Goal: Information Seeking & Learning: Learn about a topic

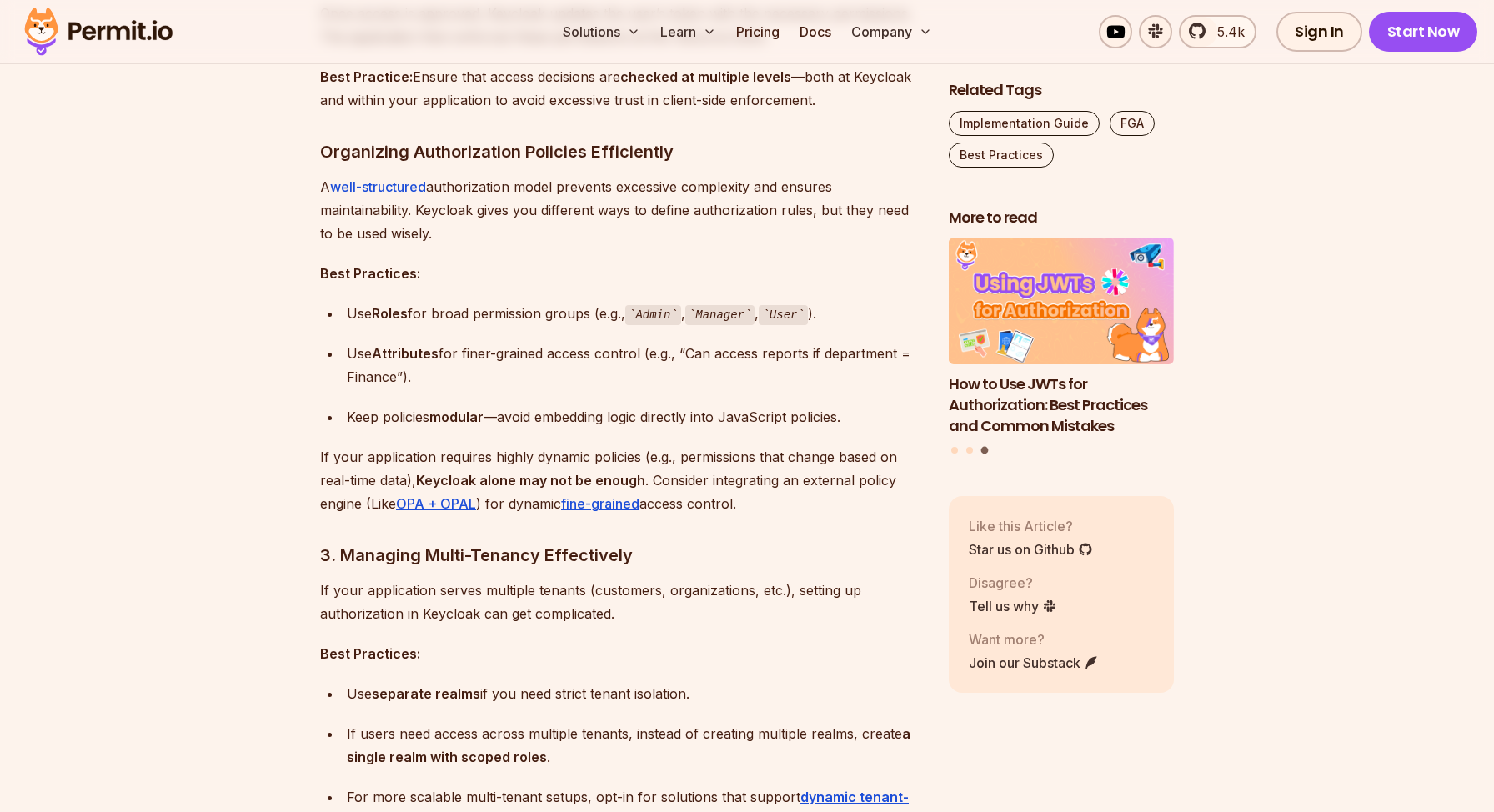
scroll to position [1964, 0]
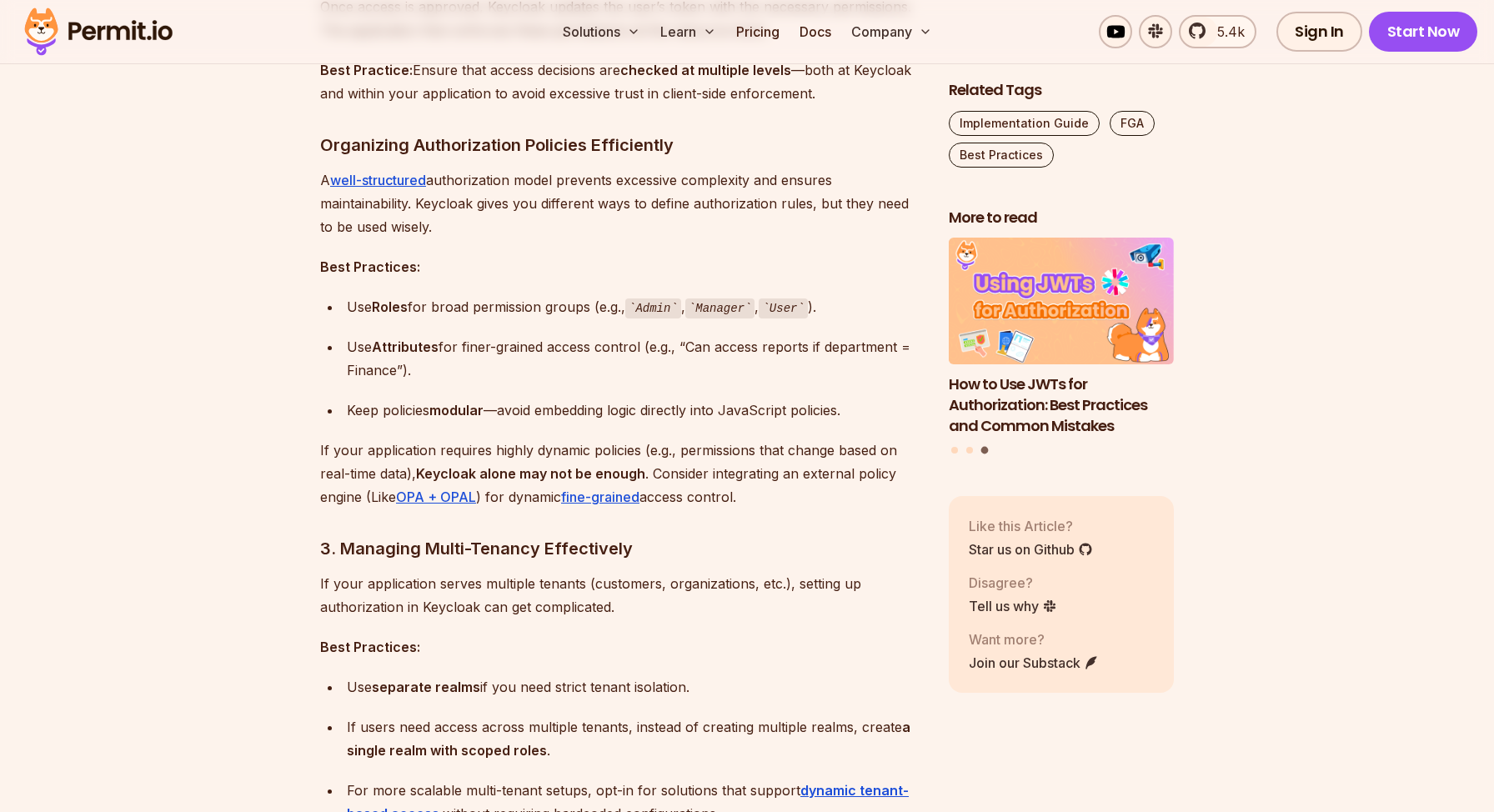
click at [523, 224] on p "A well-structured authorization model prevents excessive complexity and ensures…" at bounding box center [621, 203] width 602 height 70
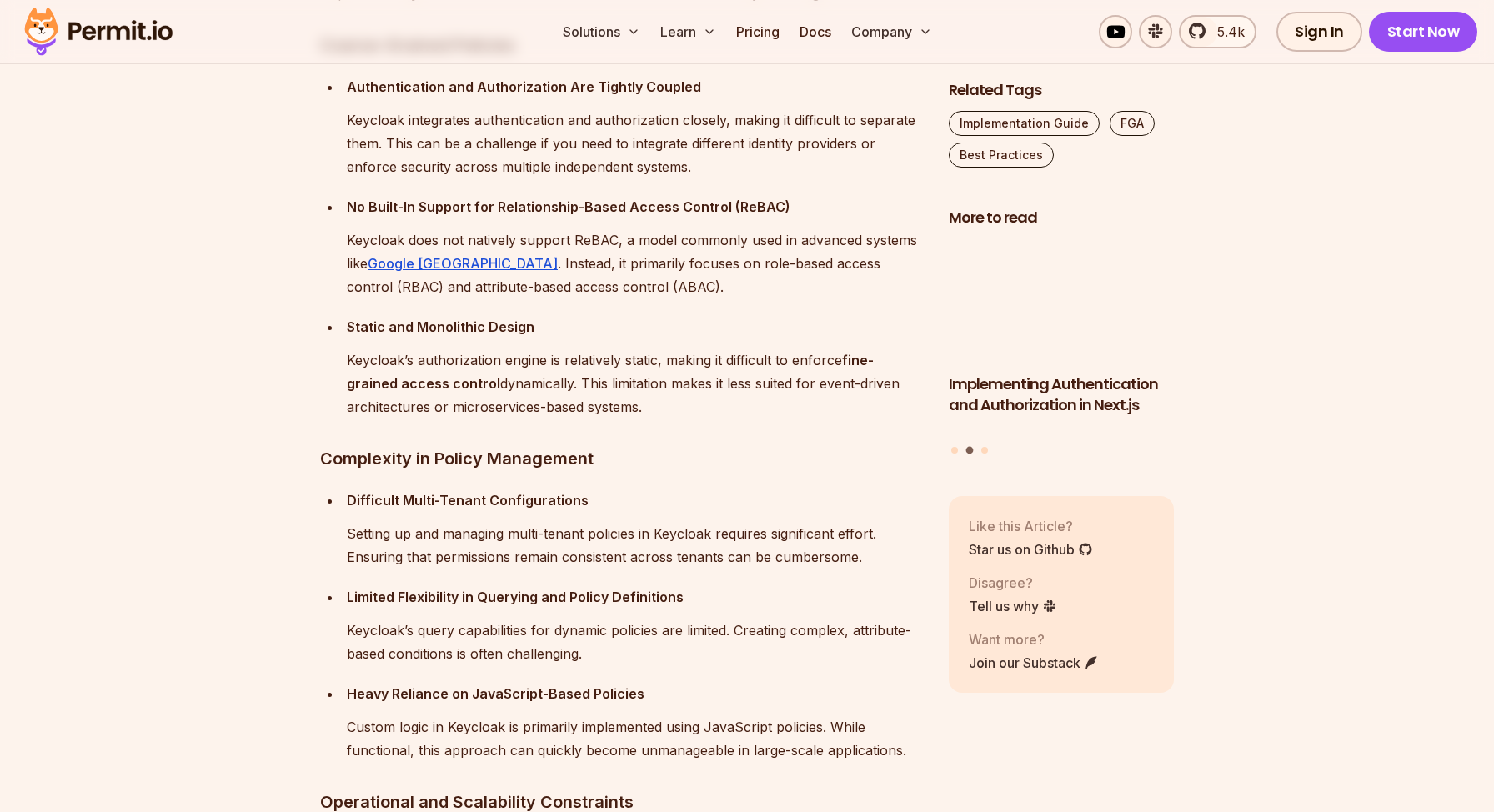
scroll to position [3227, 0]
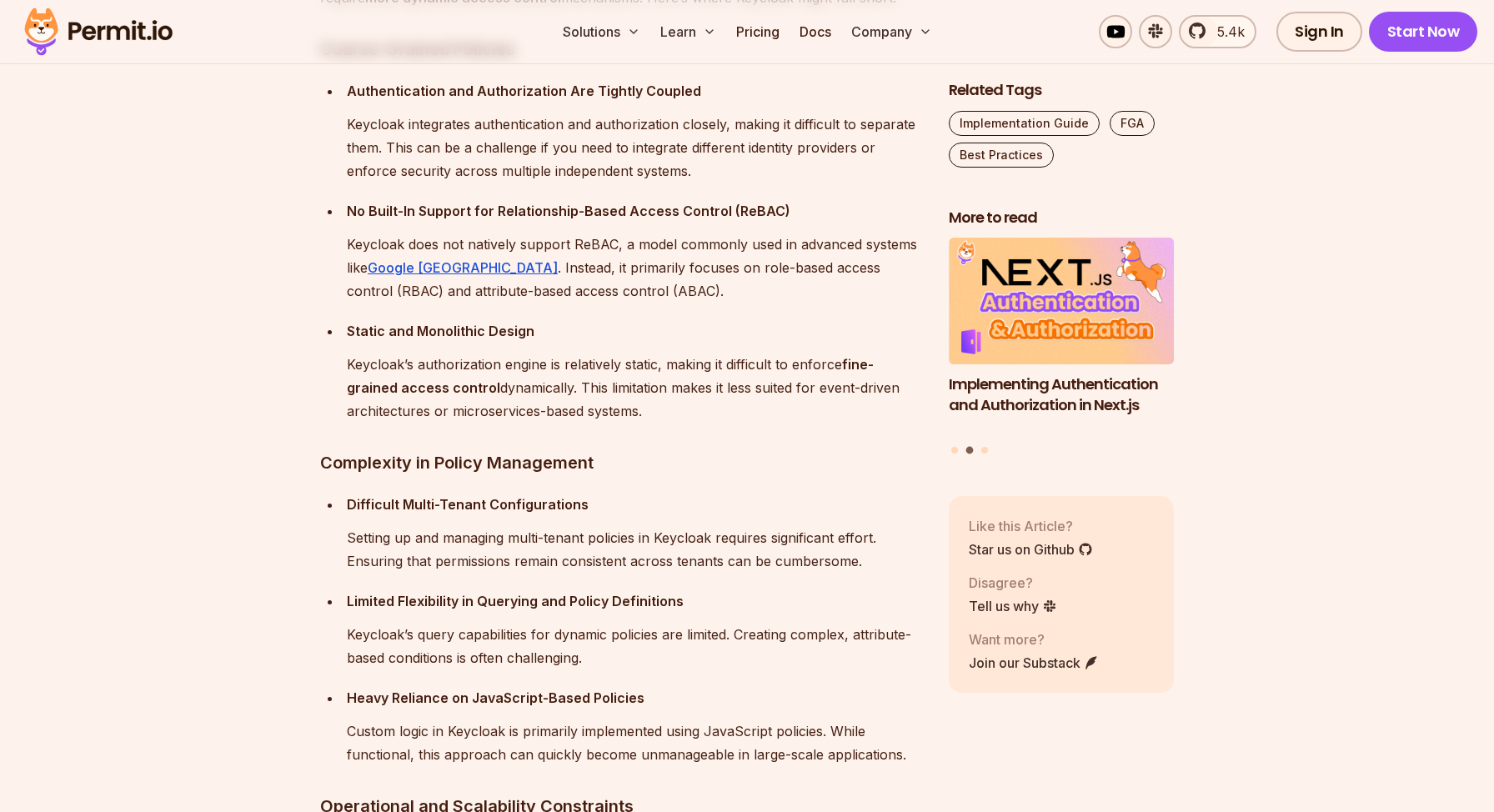
click at [524, 180] on p "Keycloak integrates authentication and authorization closely, making it difficu…" at bounding box center [635, 147] width 575 height 70
click at [535, 166] on p "Keycloak integrates authentication and authorization closely, making it difficu…" at bounding box center [635, 147] width 575 height 70
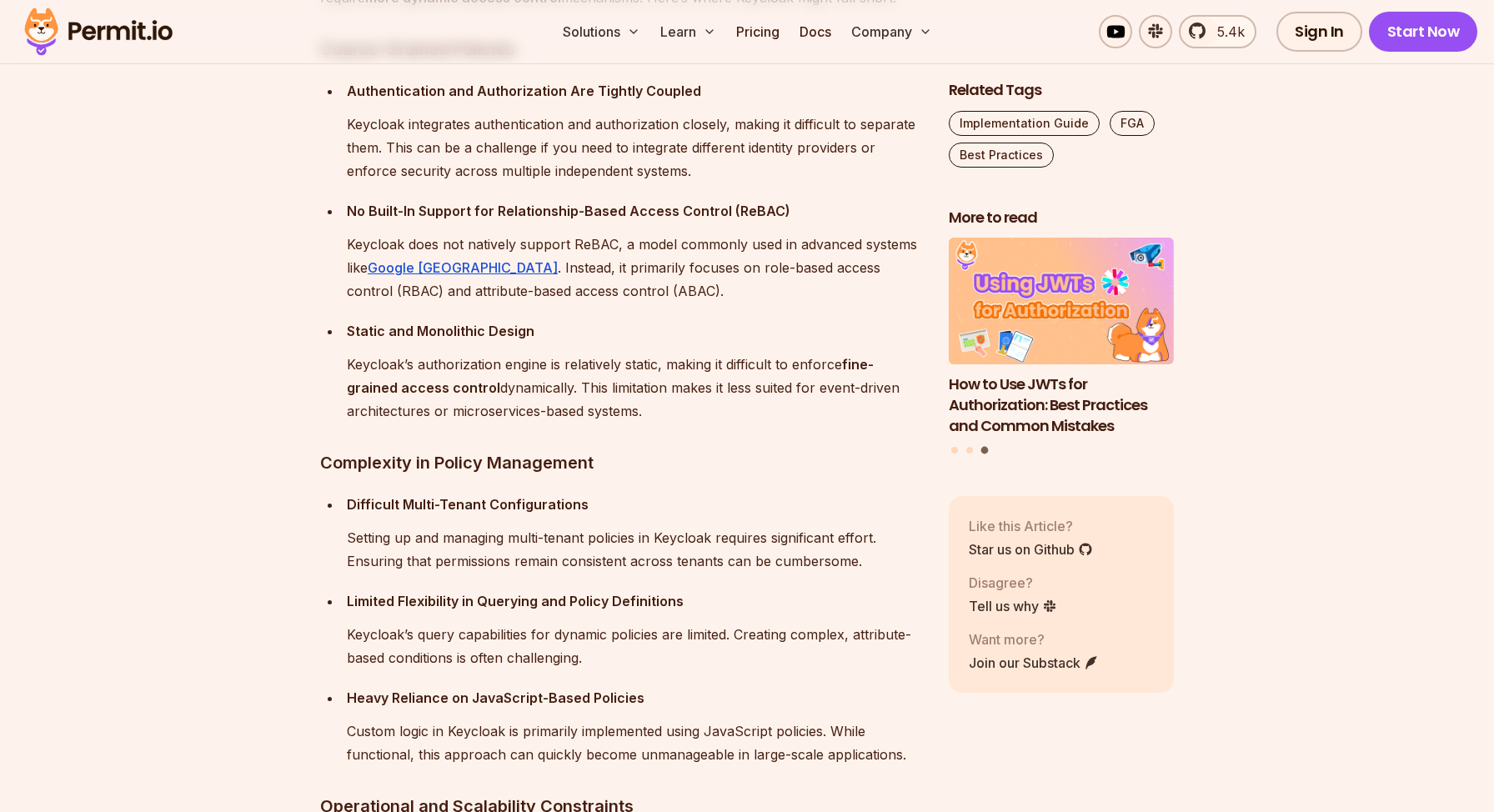
click at [489, 170] on p "Keycloak integrates authentication and authorization closely, making it difficu…" at bounding box center [635, 147] width 575 height 70
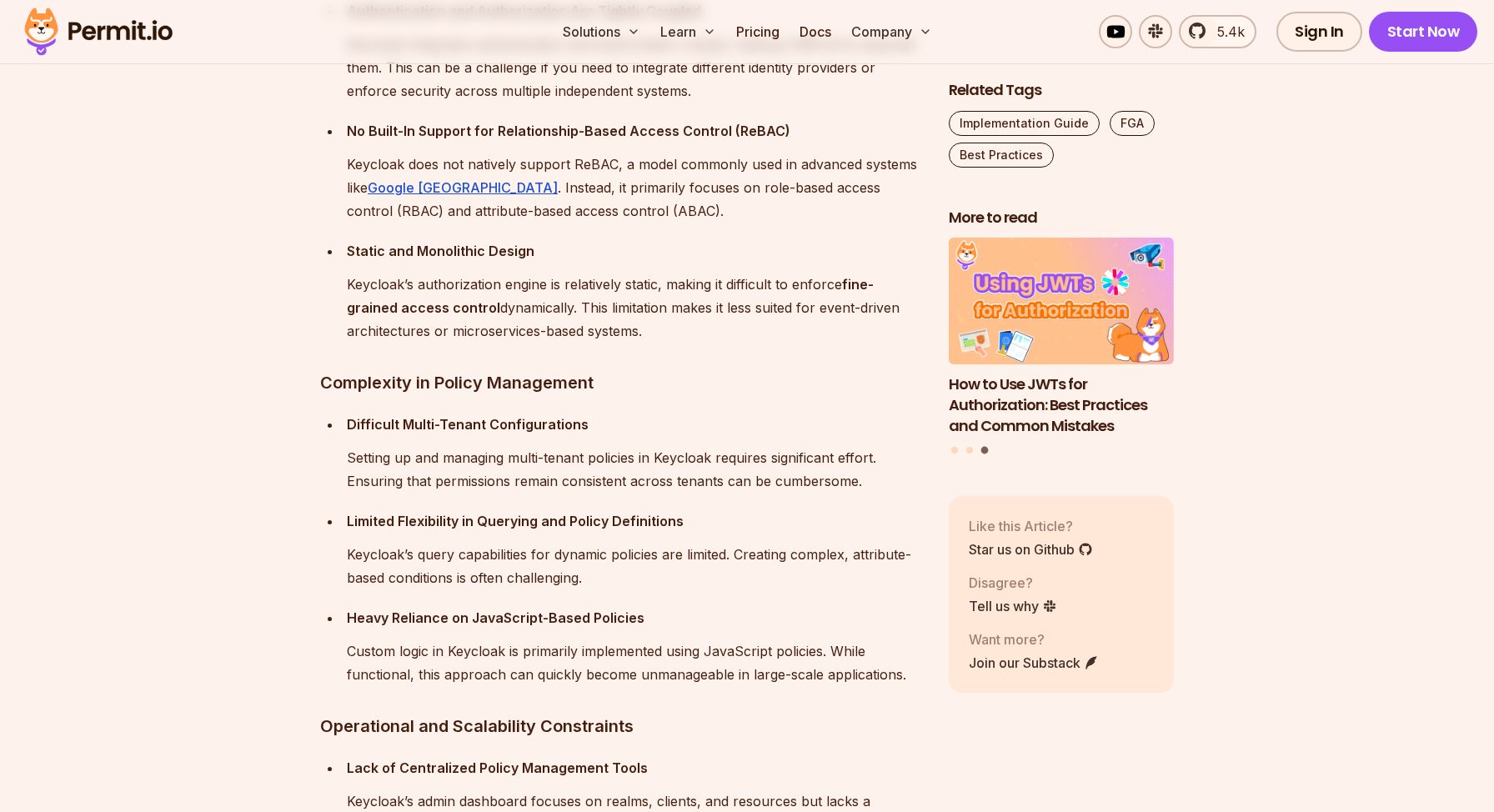
click at [587, 189] on p "Keycloak does not natively support ReBAC, a model commonly used in advanced sys…" at bounding box center [635, 187] width 575 height 70
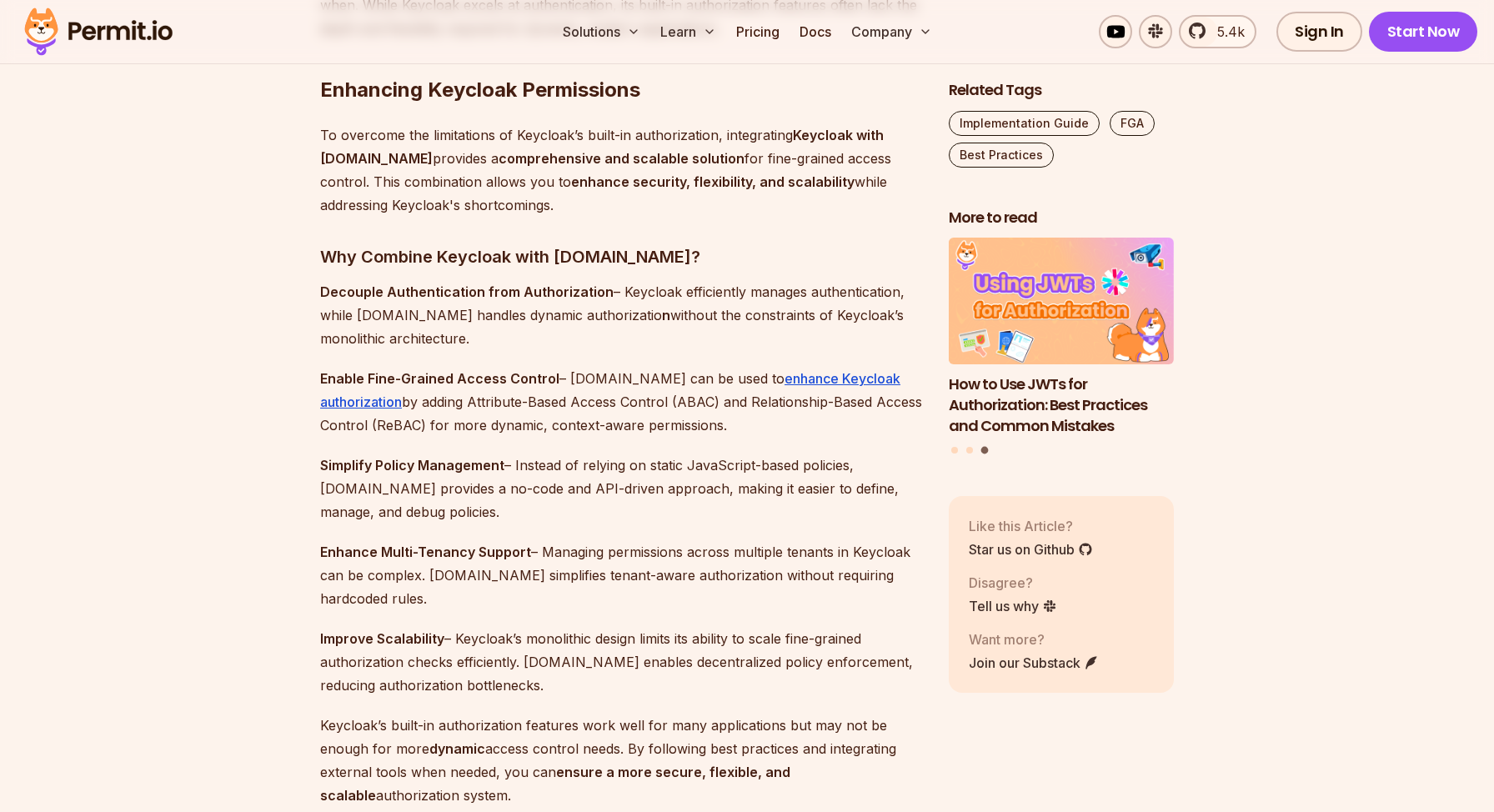
scroll to position [4477, 0]
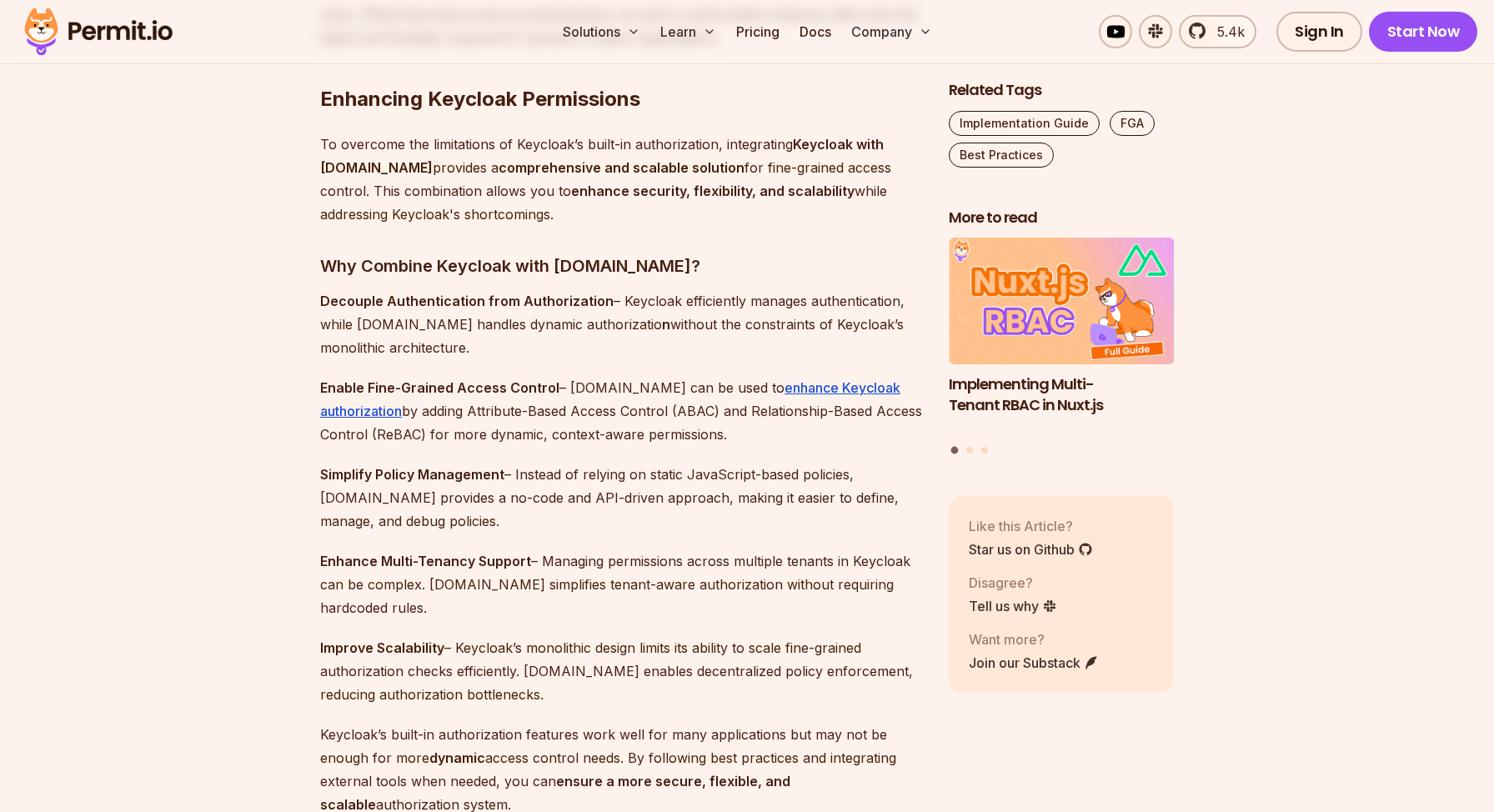
click at [550, 220] on p "To overcome the limitations of Keycloak’s built-in authorization, integrating K…" at bounding box center [621, 179] width 602 height 93
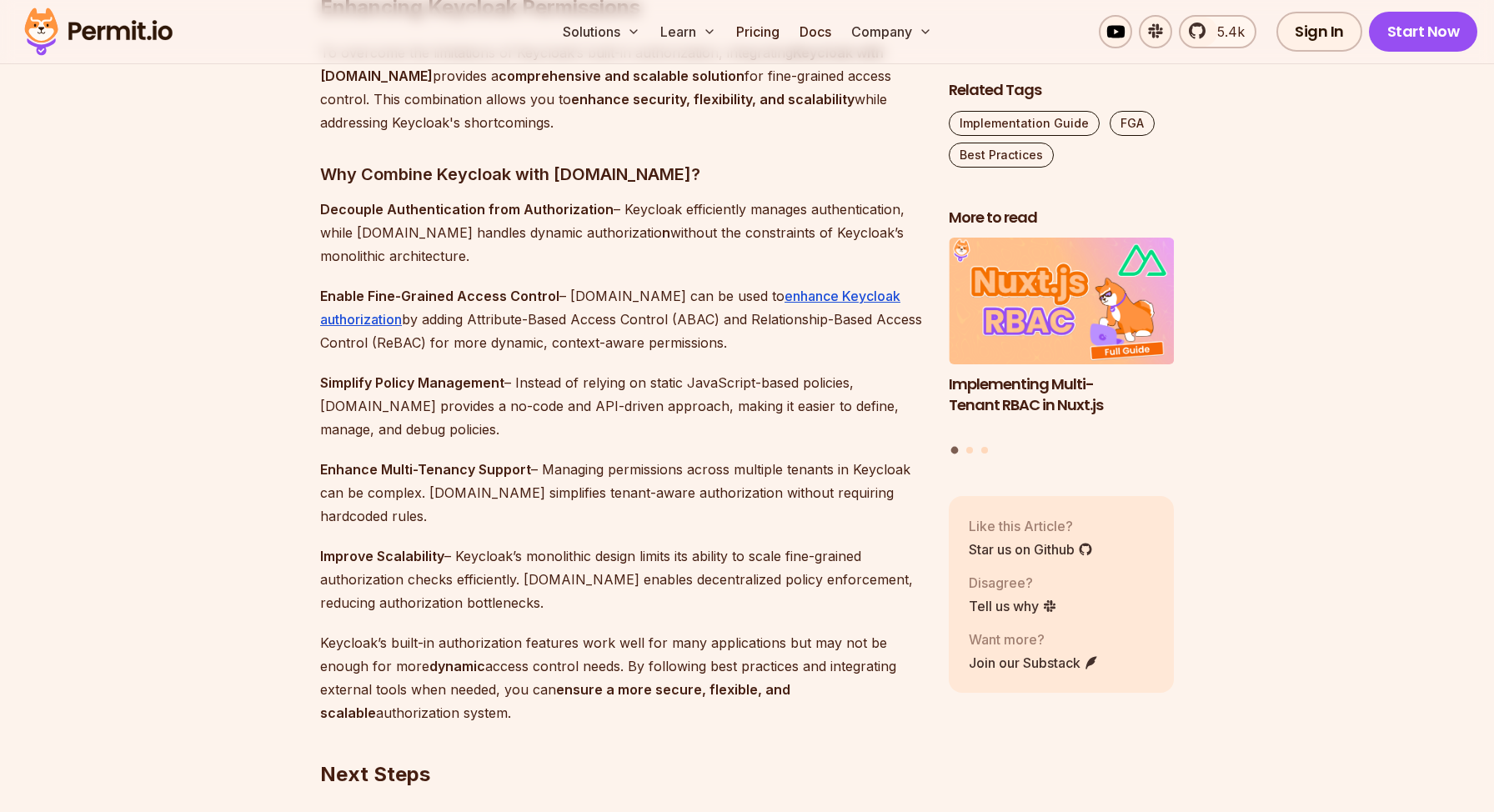
scroll to position [4653, 0]
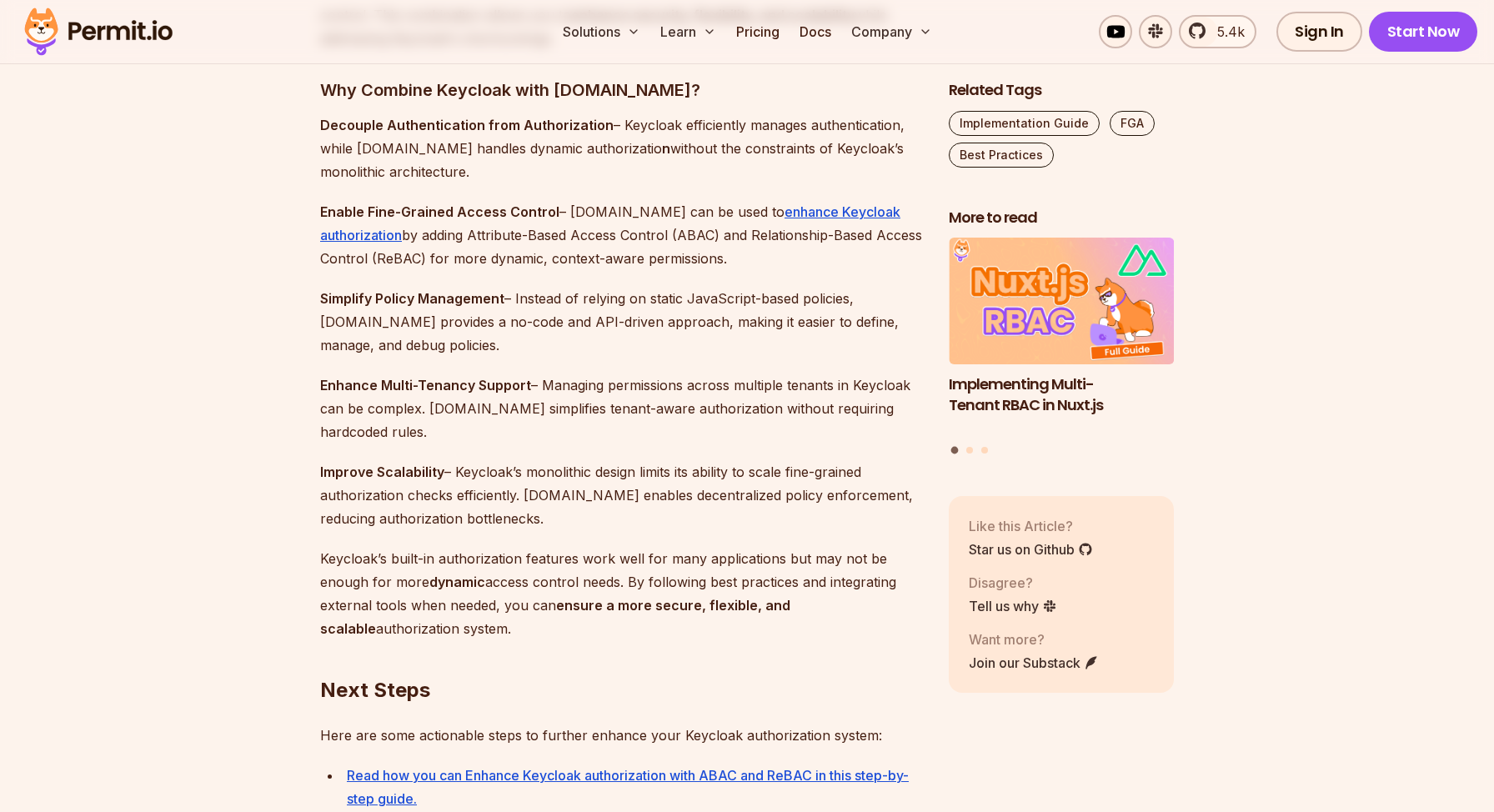
click at [555, 163] on p "Decouple Authentication from Authorization – Keycloak efficiently manages authe…" at bounding box center [621, 148] width 602 height 70
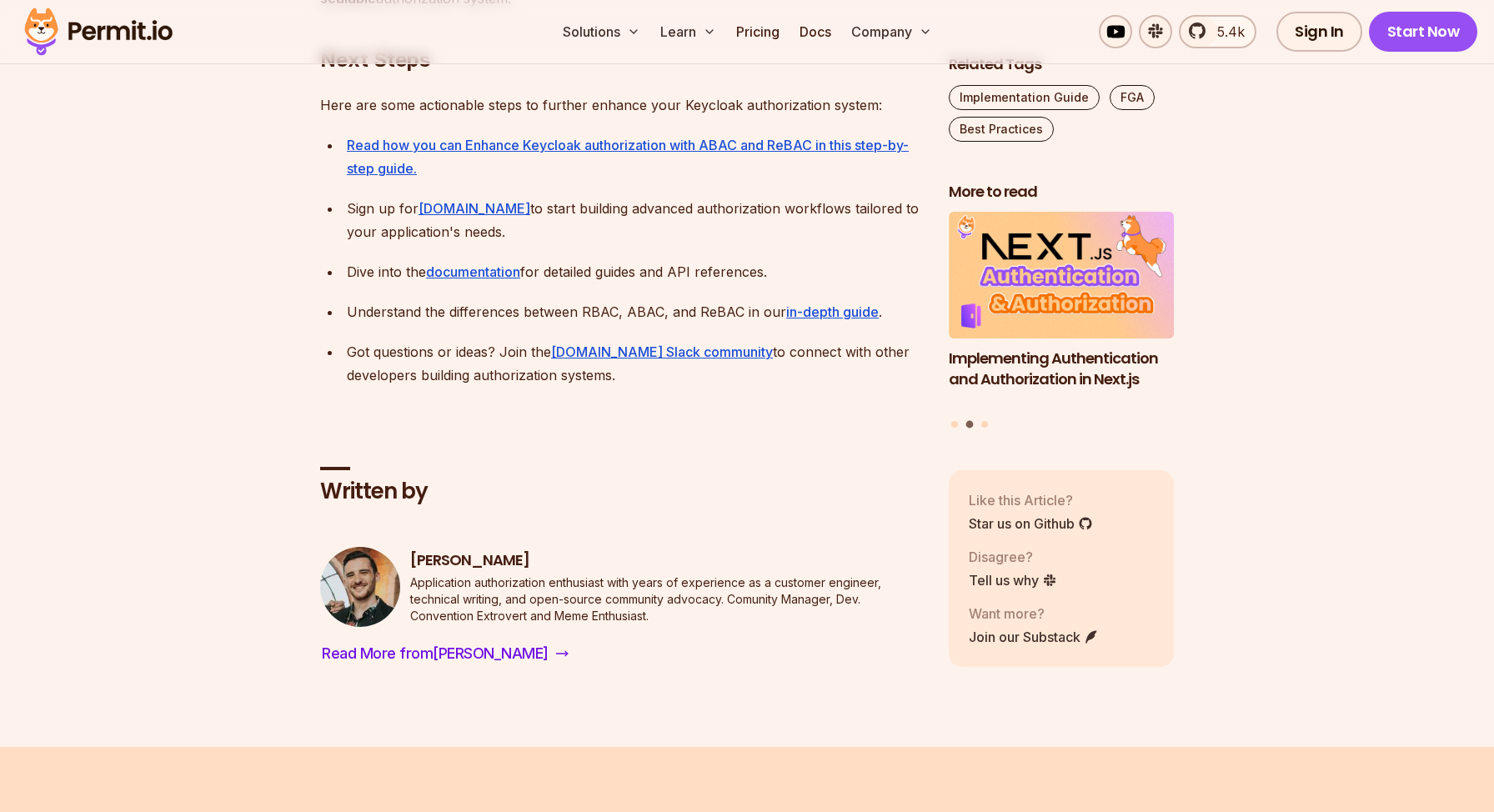
scroll to position [5227, 0]
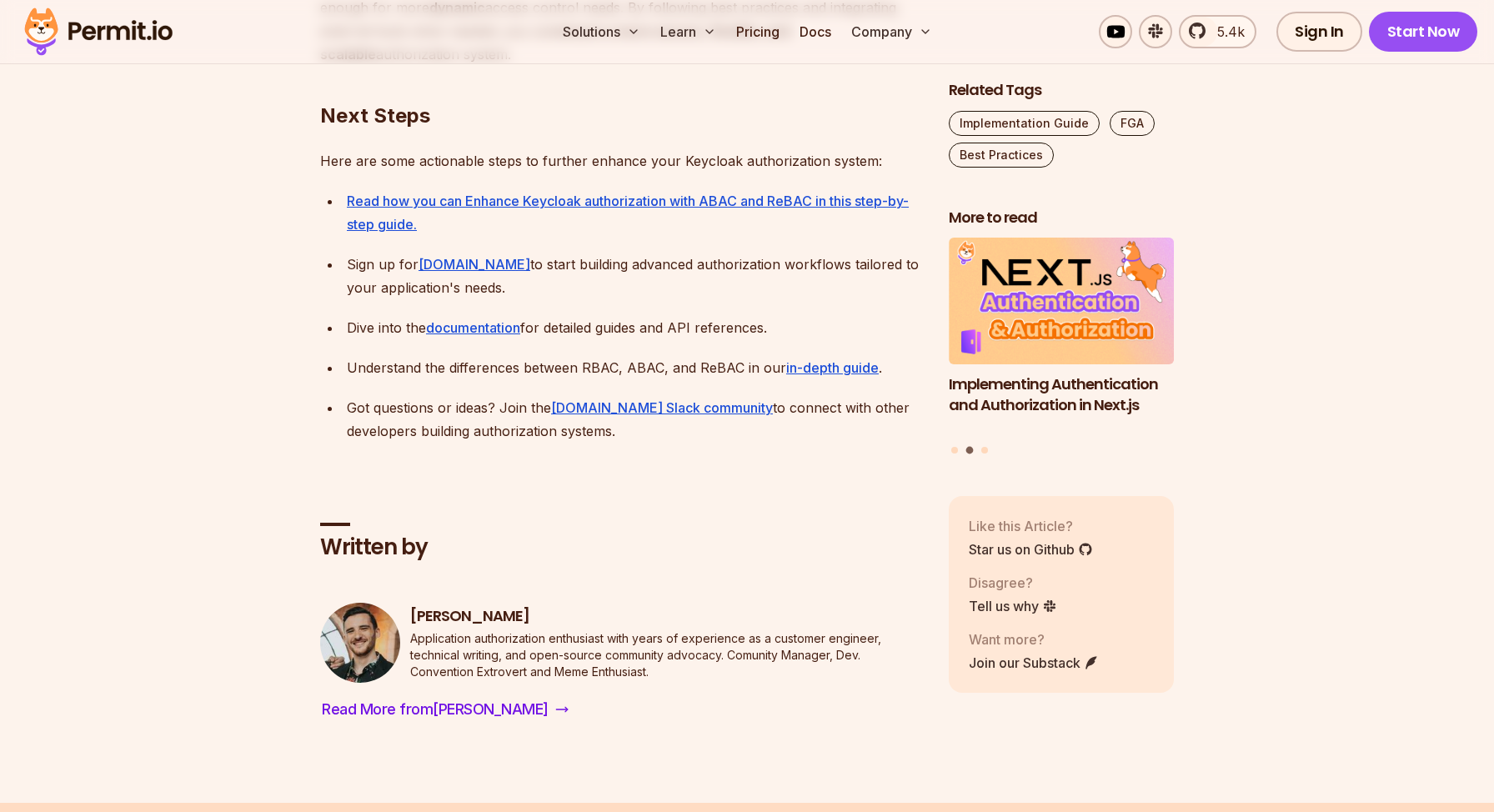
click at [537, 271] on p "Sign up for [DOMAIN_NAME] to start building advanced authorization workflows ta…" at bounding box center [635, 276] width 575 height 47
